Goal: Task Accomplishment & Management: Complete application form

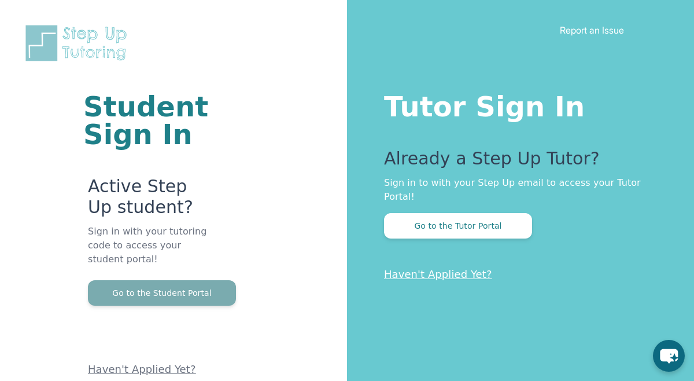
click at [203, 289] on button "Go to the Student Portal" at bounding box center [162, 292] width 148 height 25
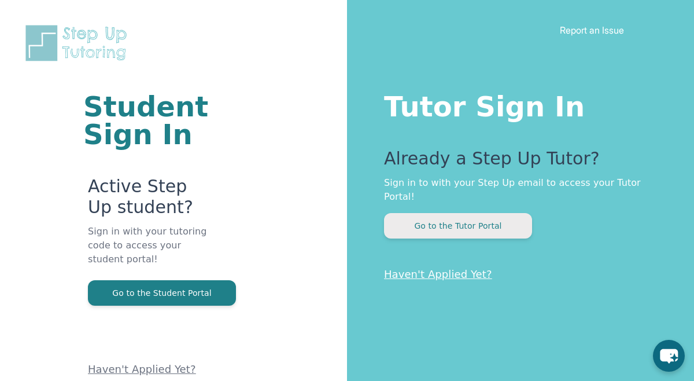
click at [421, 216] on button "Go to the Tutor Portal" at bounding box center [458, 225] width 148 height 25
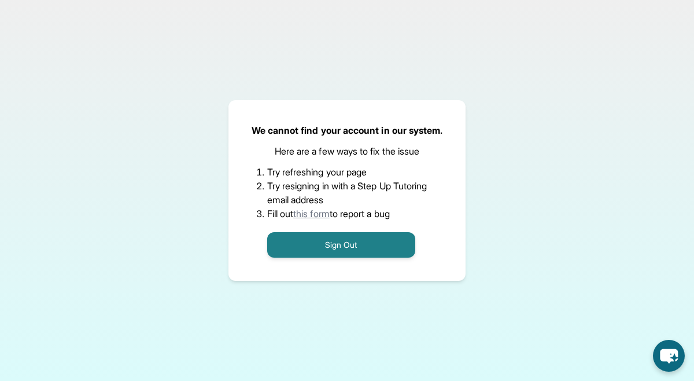
click at [319, 212] on link "this form" at bounding box center [311, 214] width 36 height 12
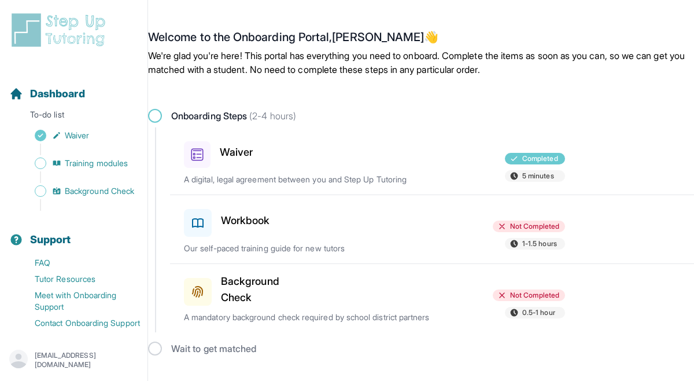
scroll to position [2, 0]
click at [278, 215] on div "Workbook" at bounding box center [245, 220] width 123 height 32
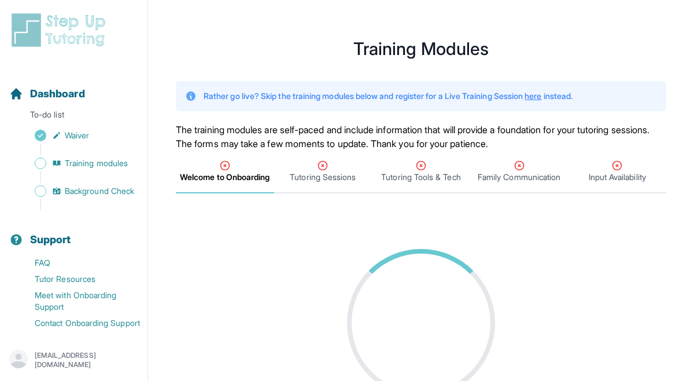
click at [305, 211] on main "**********" at bounding box center [421, 233] width 546 height 439
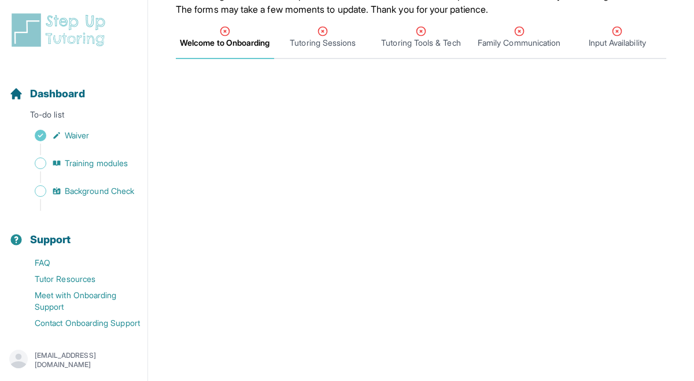
scroll to position [111, 0]
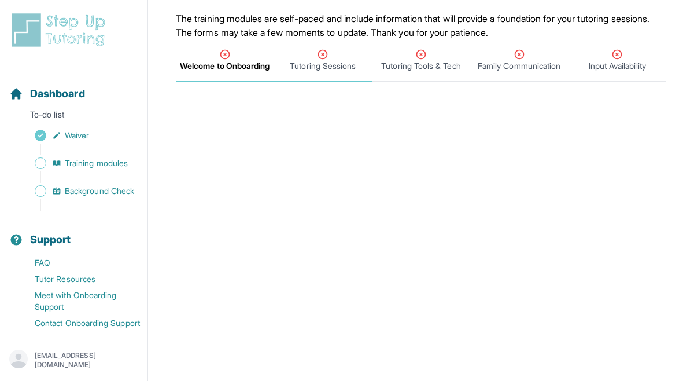
click at [320, 62] on span "Tutoring Sessions" at bounding box center [323, 66] width 66 height 12
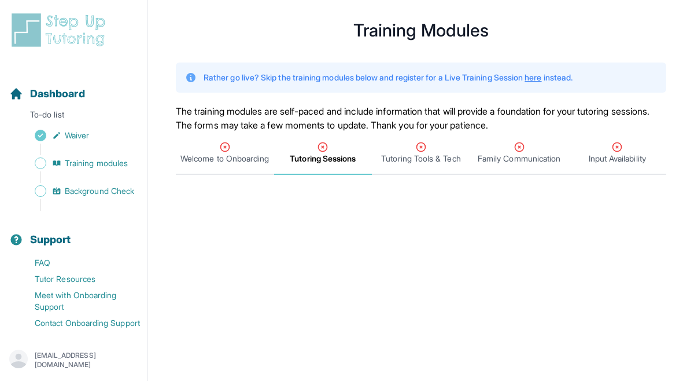
scroll to position [0, 0]
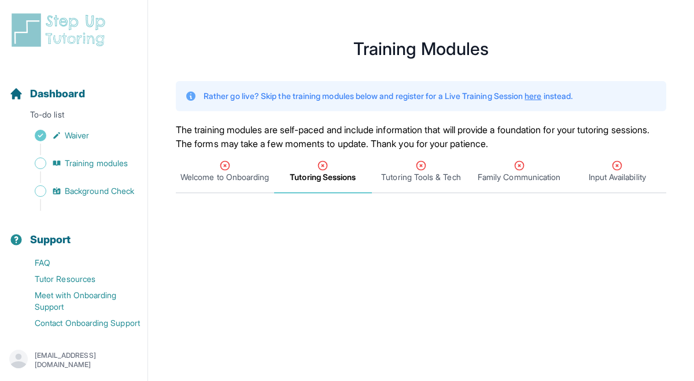
drag, startPoint x: 180, startPoint y: 152, endPoint x: 167, endPoint y: 163, distance: 17.7
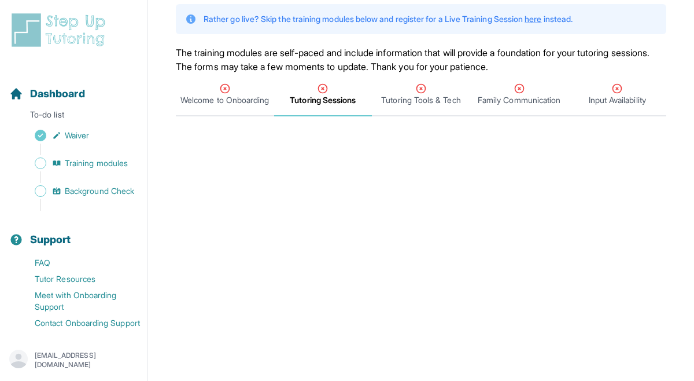
scroll to position [100, 0]
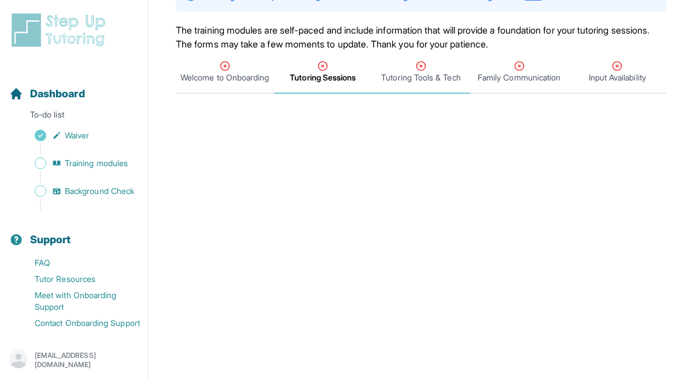
click at [424, 71] on icon "Tabs" at bounding box center [421, 66] width 12 height 12
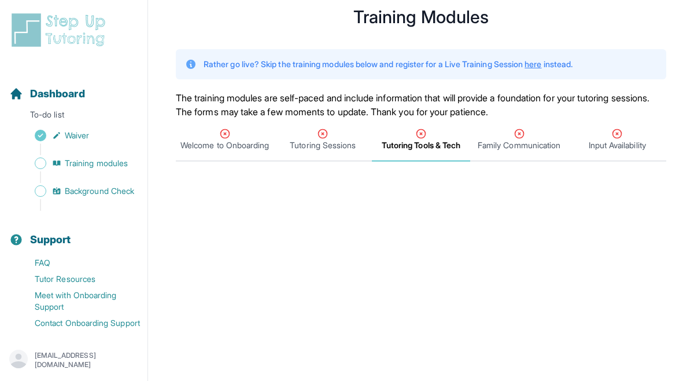
scroll to position [30, 0]
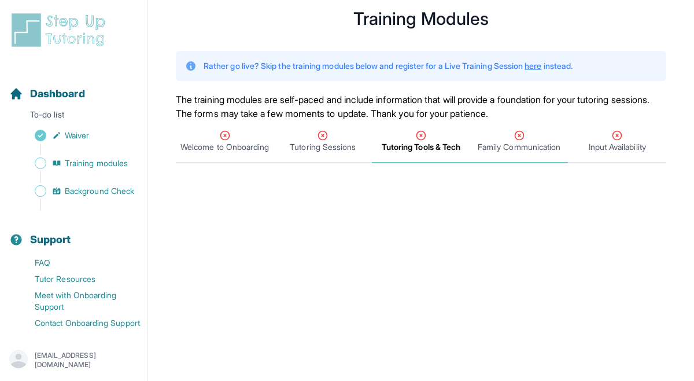
click at [522, 147] on span "Family Communication" at bounding box center [519, 147] width 83 height 12
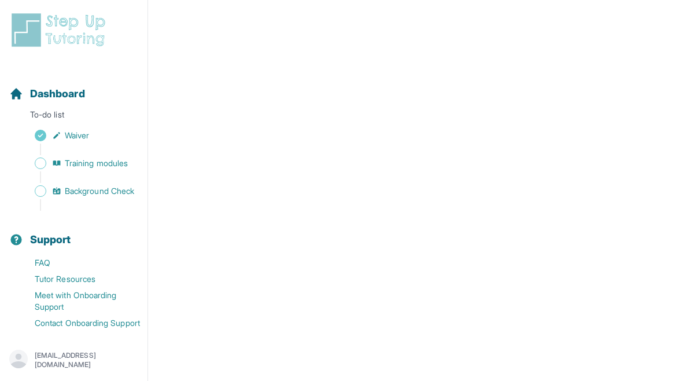
scroll to position [238, 0]
click at [82, 194] on span "Background Check" at bounding box center [99, 191] width 69 height 12
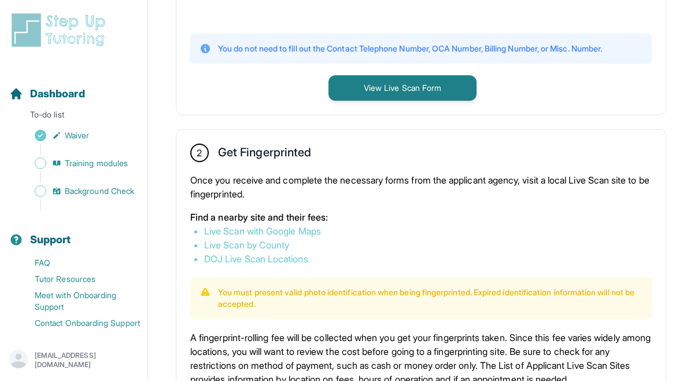
scroll to position [532, 0]
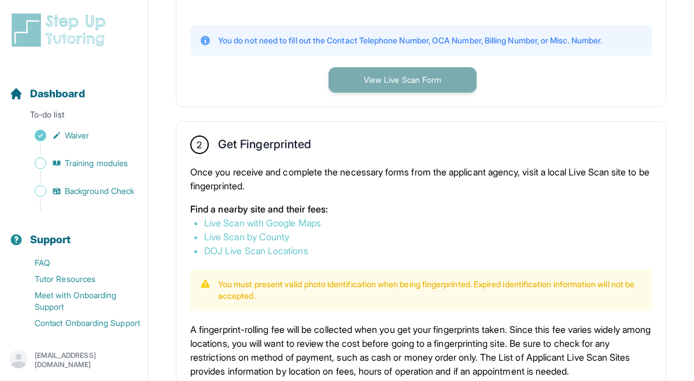
click at [414, 82] on button "View Live Scan Form" at bounding box center [403, 79] width 148 height 25
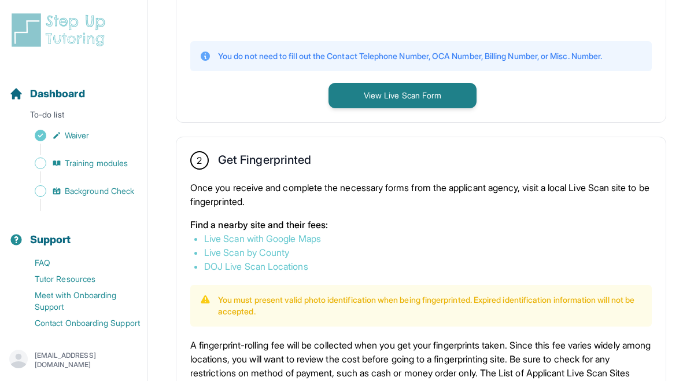
scroll to position [514, 0]
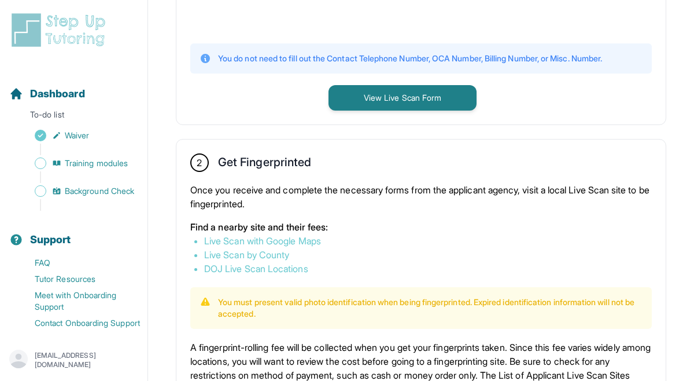
click at [255, 240] on link "Live Scan with Google Maps" at bounding box center [262, 241] width 117 height 12
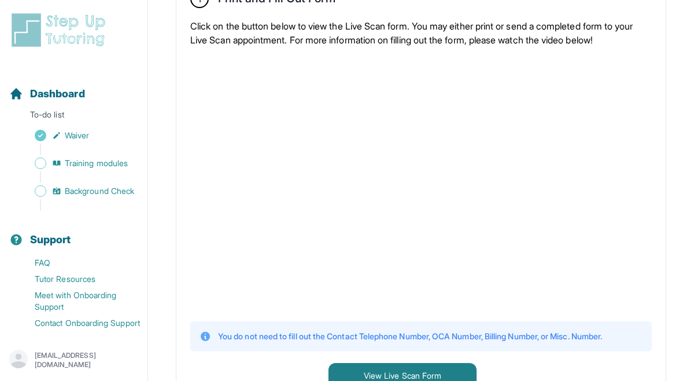
scroll to position [213, 0]
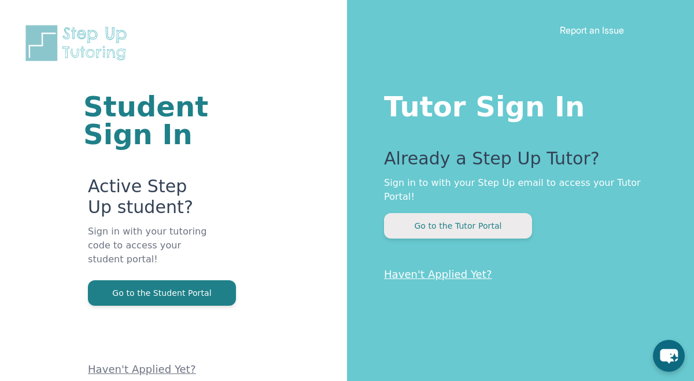
click at [496, 213] on button "Go to the Tutor Portal" at bounding box center [458, 225] width 148 height 25
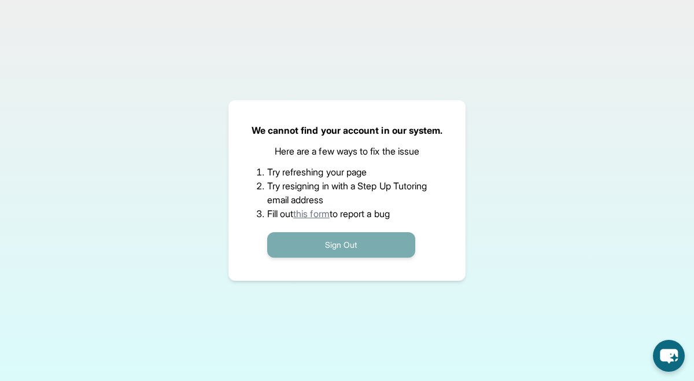
click at [318, 243] on button "Sign Out" at bounding box center [341, 244] width 148 height 25
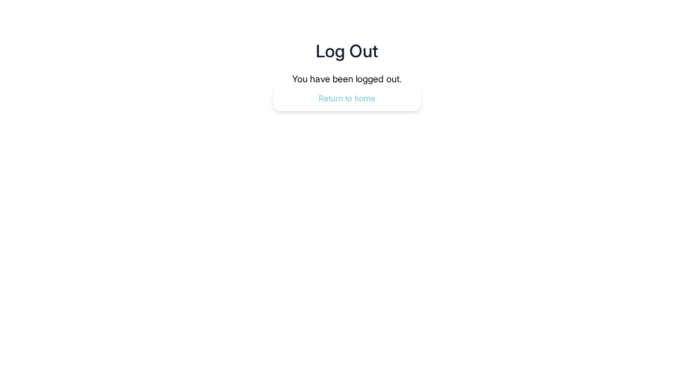
click at [384, 95] on button "Return to home" at bounding box center [347, 98] width 148 height 25
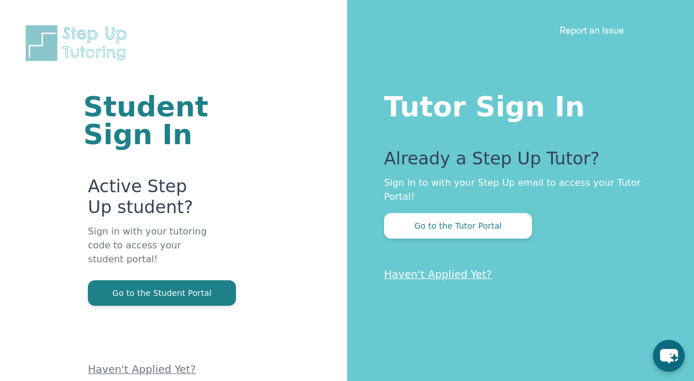
click at [441, 268] on link "Haven't Applied Yet?" at bounding box center [438, 274] width 108 height 12
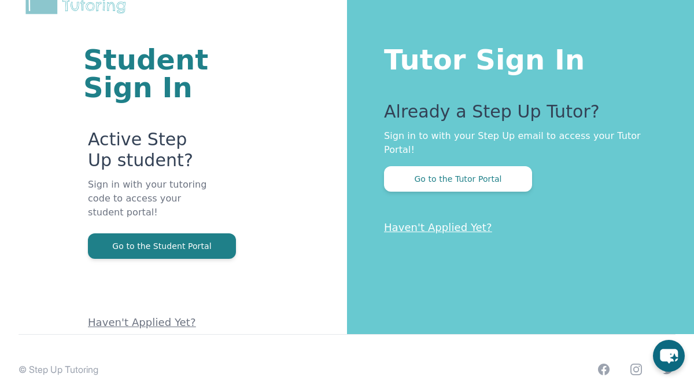
scroll to position [70, 0]
